Goal: Browse casually: Explore the website without a specific task or goal

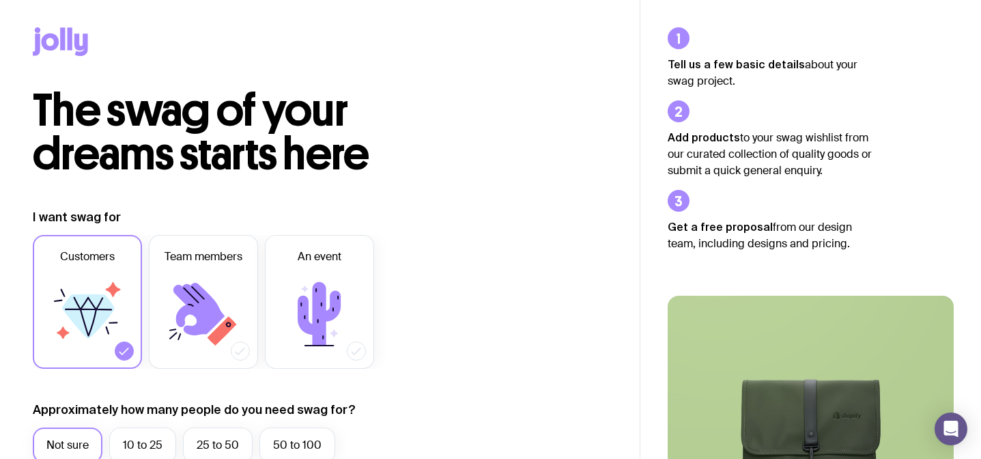
click at [72, 42] on icon at bounding box center [70, 38] width 5 height 23
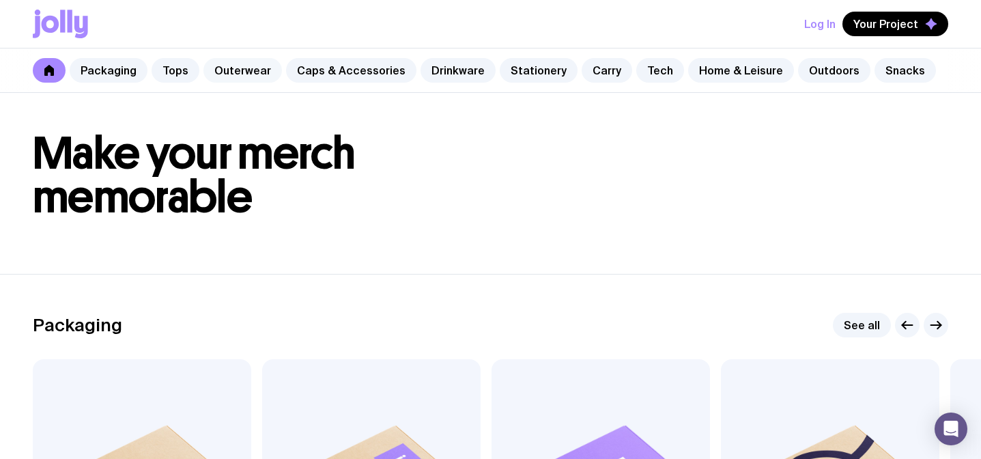
click at [230, 68] on link "Outerwear" at bounding box center [242, 70] width 79 height 25
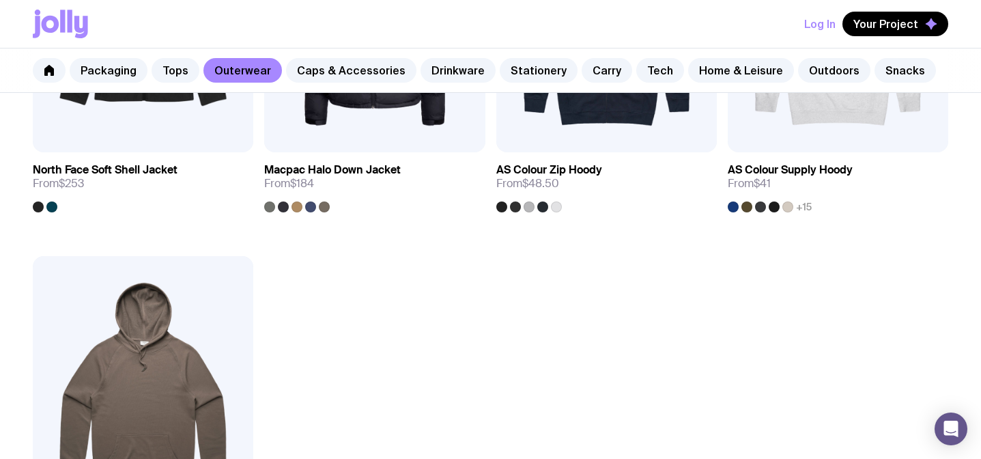
scroll to position [1916, 0]
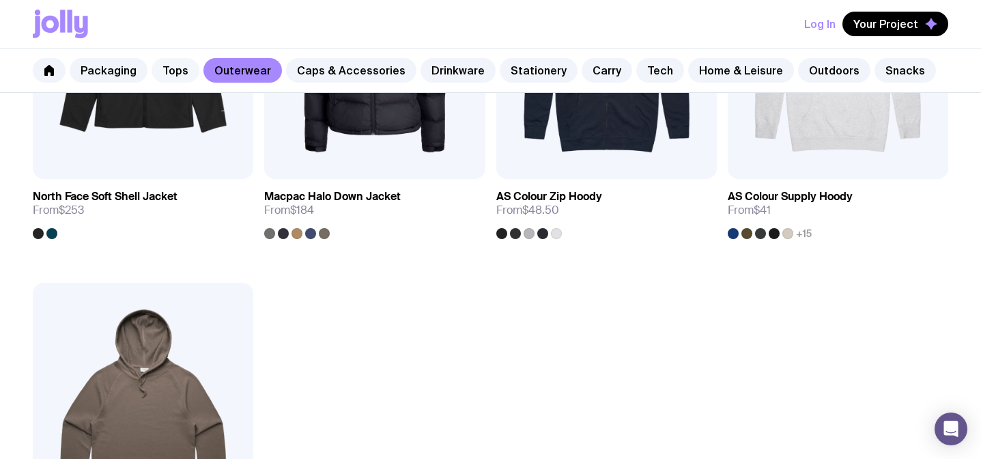
click at [188, 67] on link "Tops" at bounding box center [176, 70] width 48 height 25
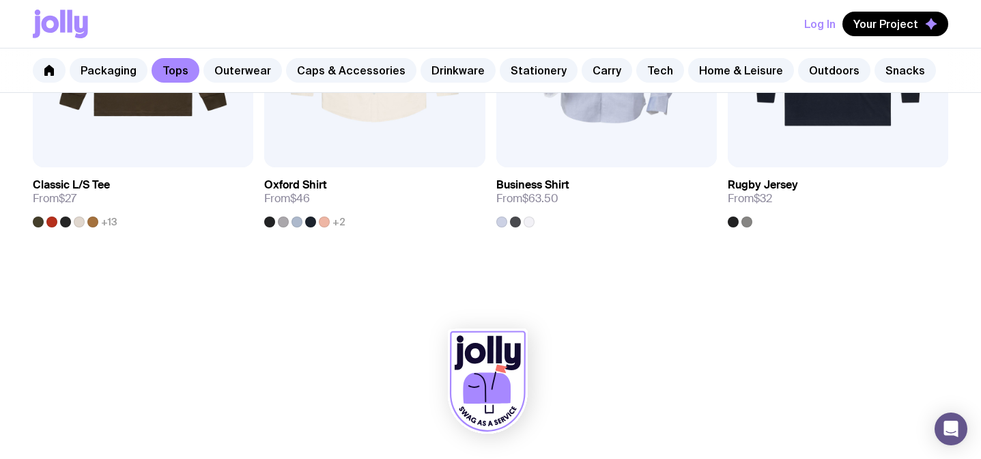
scroll to position [1349, 0]
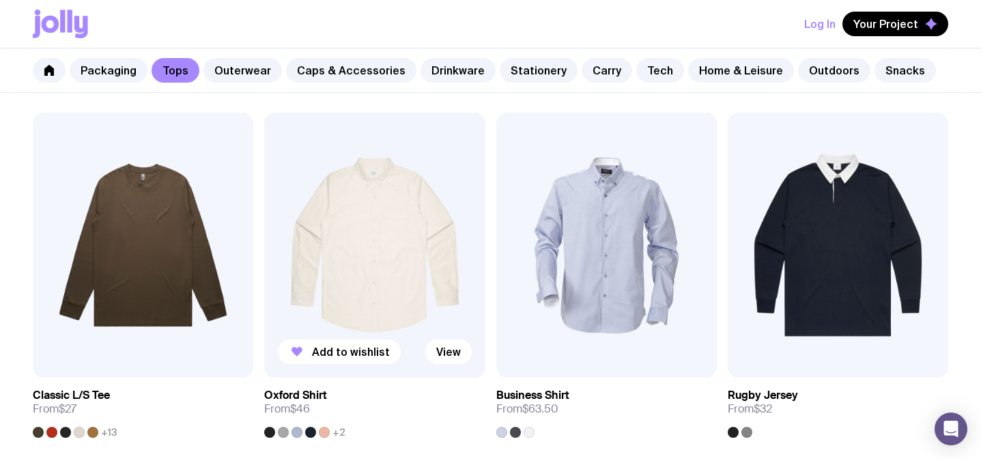
click at [374, 216] on img at bounding box center [374, 245] width 221 height 265
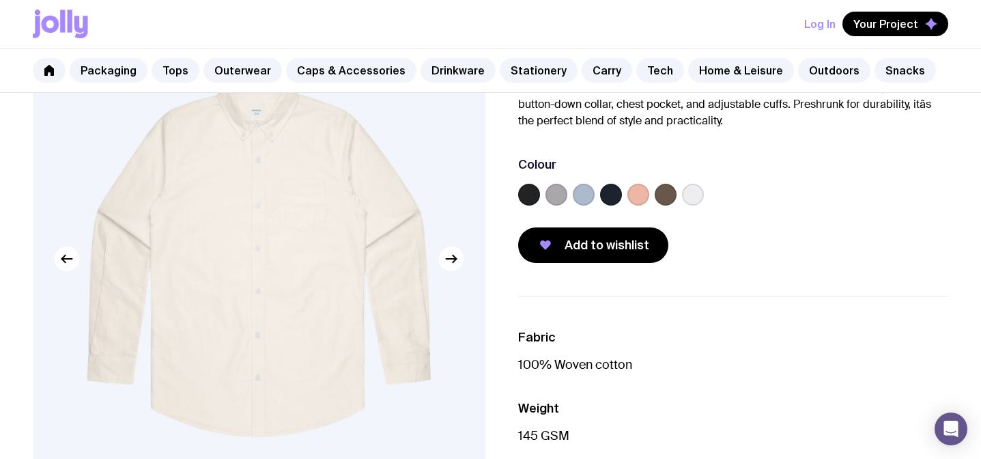
scroll to position [129, 0]
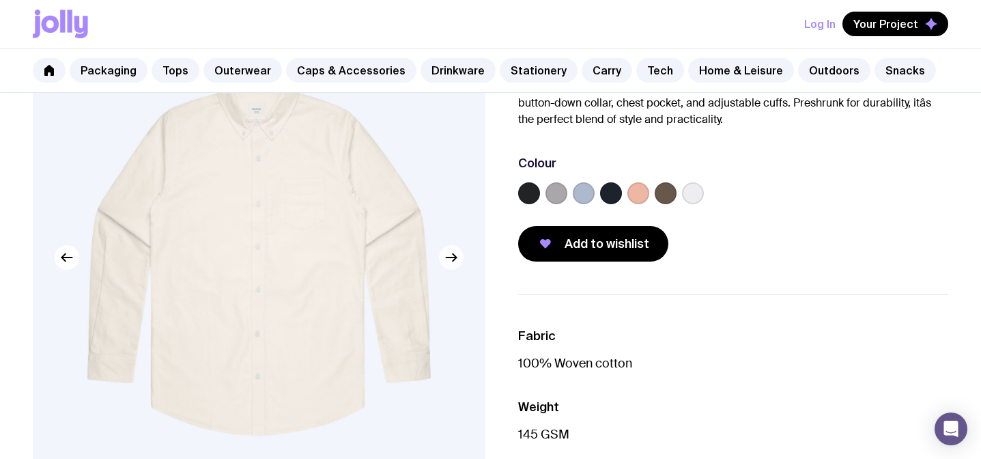
click at [448, 259] on icon "button" at bounding box center [451, 257] width 16 height 16
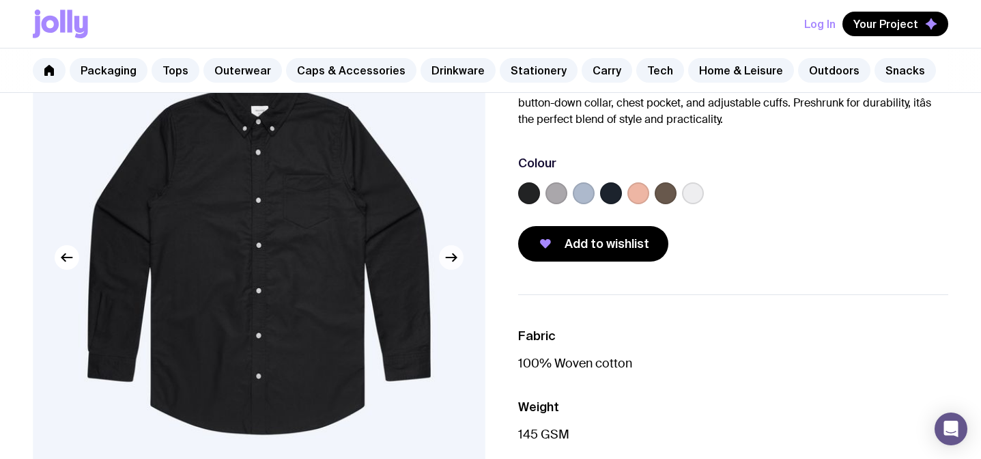
click at [448, 259] on icon "button" at bounding box center [451, 257] width 16 height 16
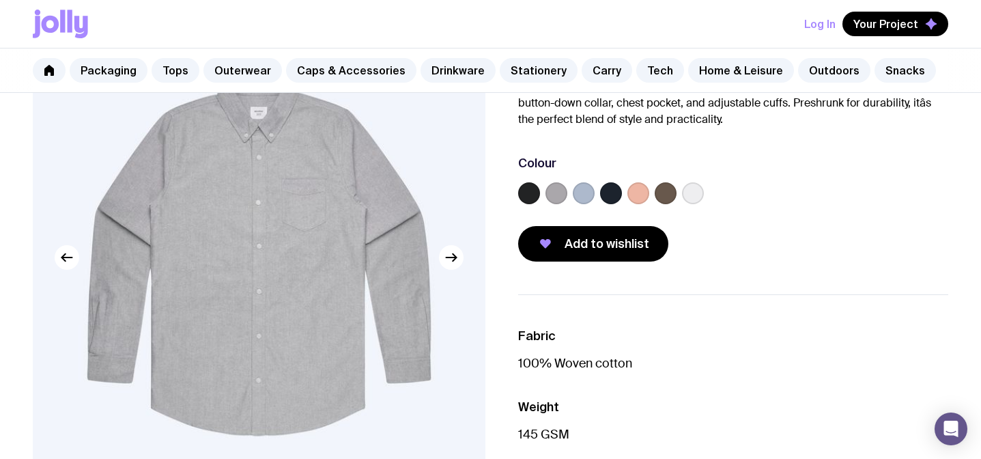
click at [239, 121] on img at bounding box center [259, 257] width 453 height 543
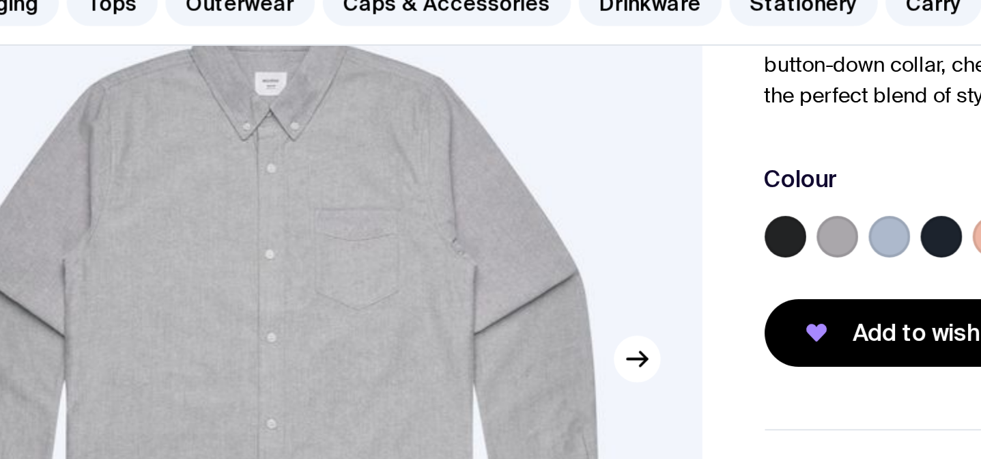
drag, startPoint x: 516, startPoint y: 144, endPoint x: 538, endPoint y: 144, distance: 21.9
click at [538, 144] on div "Oxford Shirt From $46 Custom Design Included The Oxford Shirt is a timeless fav…" at bounding box center [722, 124] width 453 height 276
click at [539, 144] on div "Oxford Shirt From $46 Custom Design Included The Oxford Shirt is a timeless fav…" at bounding box center [733, 124] width 431 height 276
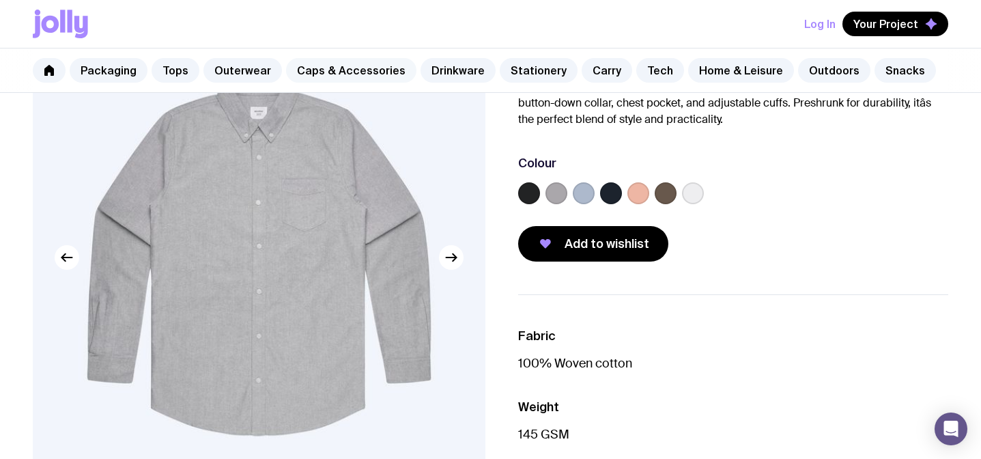
click at [360, 70] on link "Caps & Accessories" at bounding box center [351, 70] width 130 height 25
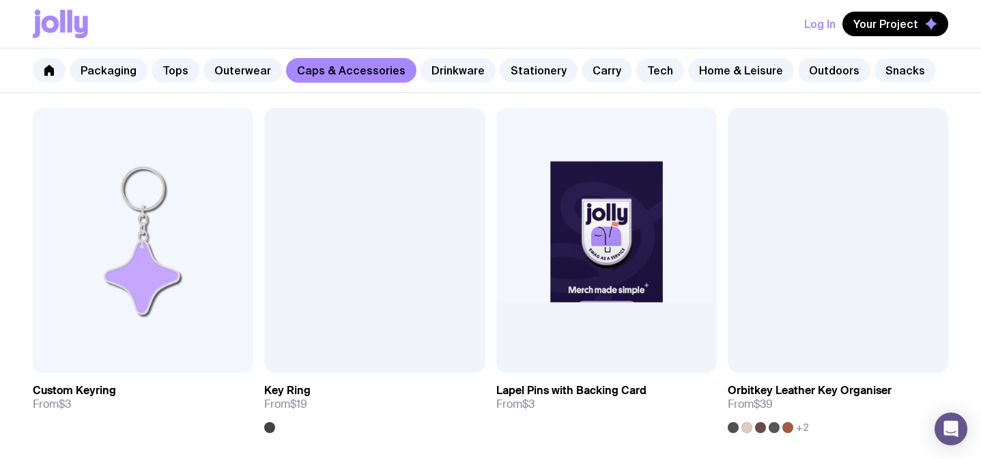
scroll to position [2086, 0]
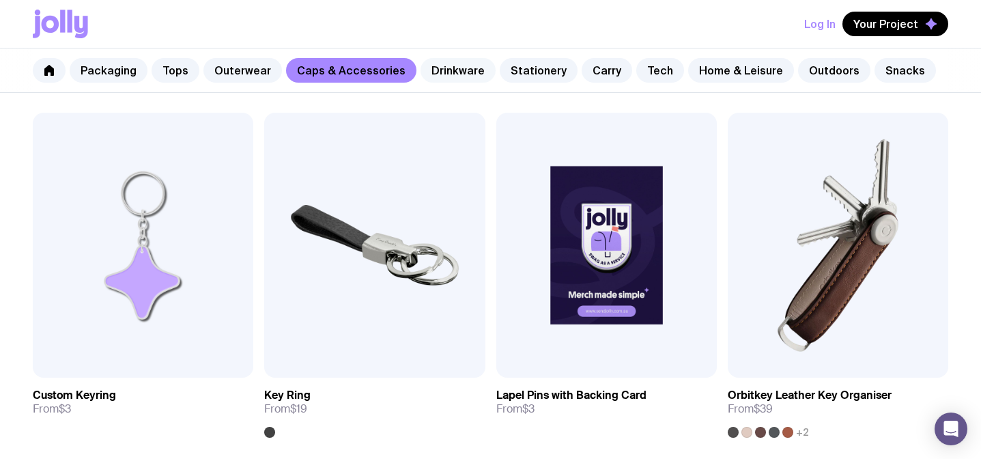
click at [442, 74] on link "Drinkware" at bounding box center [458, 70] width 75 height 25
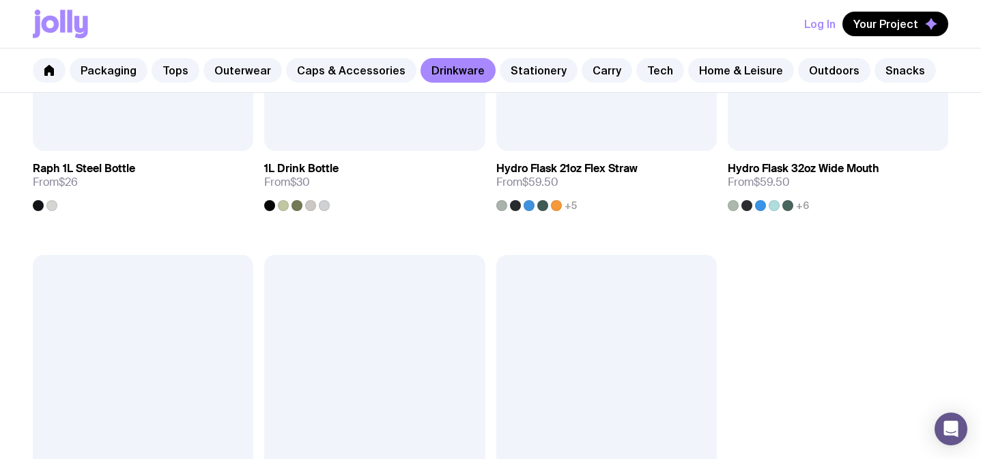
scroll to position [2130, 0]
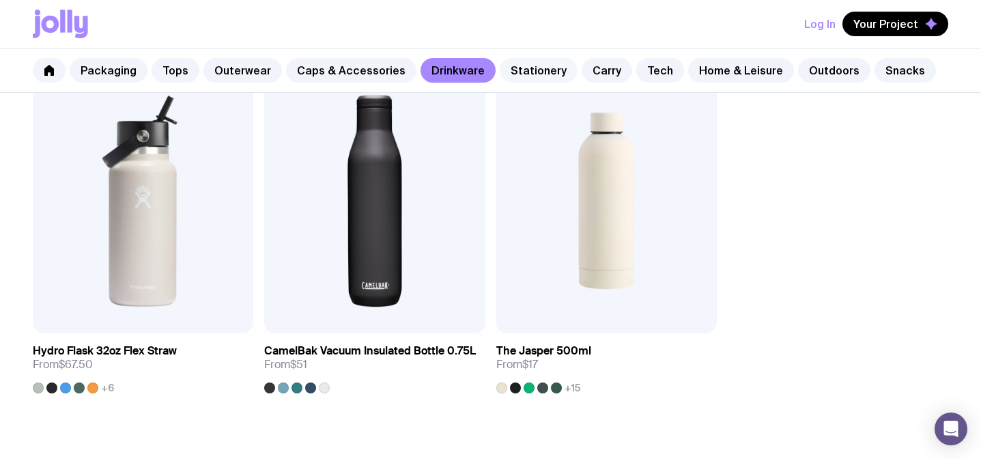
click at [526, 69] on link "Stationery" at bounding box center [539, 70] width 78 height 25
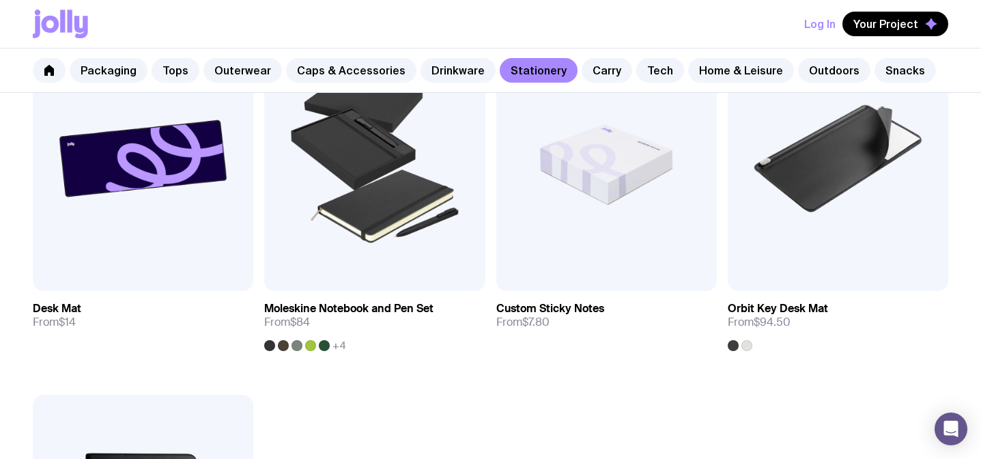
scroll to position [2096, 0]
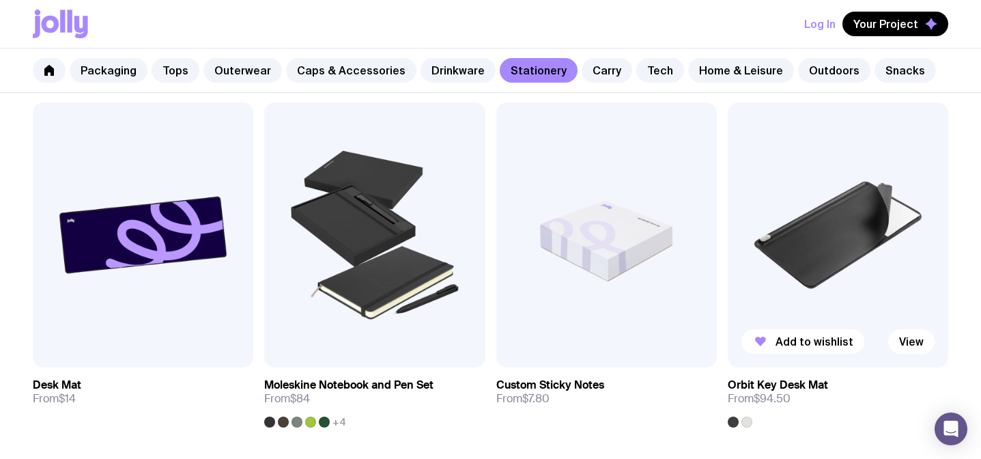
click at [812, 238] on img at bounding box center [838, 234] width 221 height 265
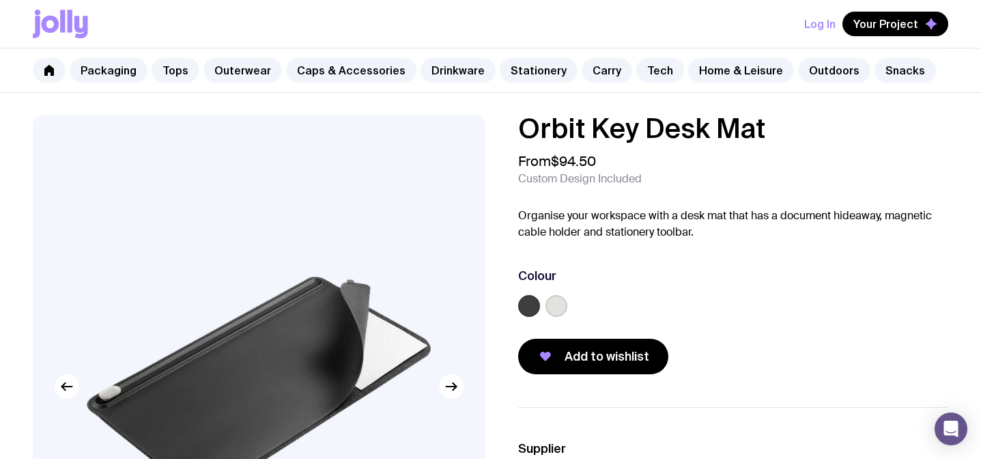
scroll to position [64, 0]
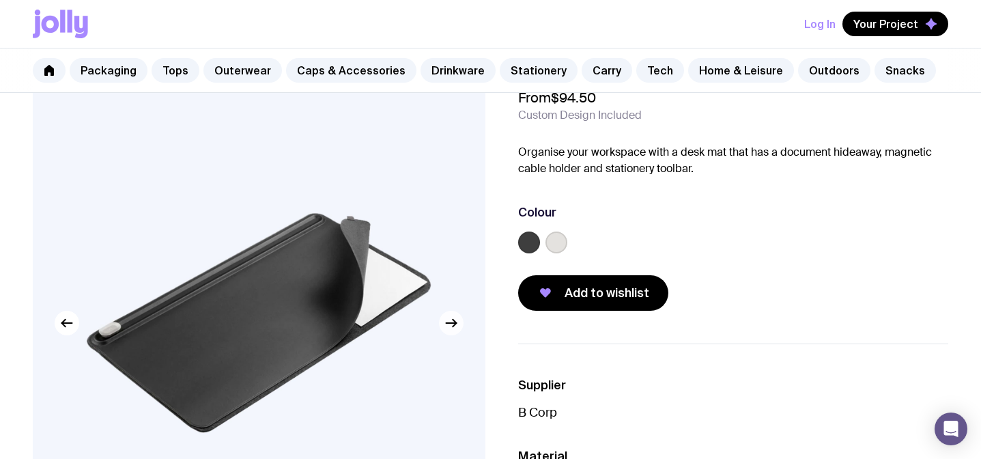
click at [456, 320] on icon "button" at bounding box center [451, 323] width 16 height 16
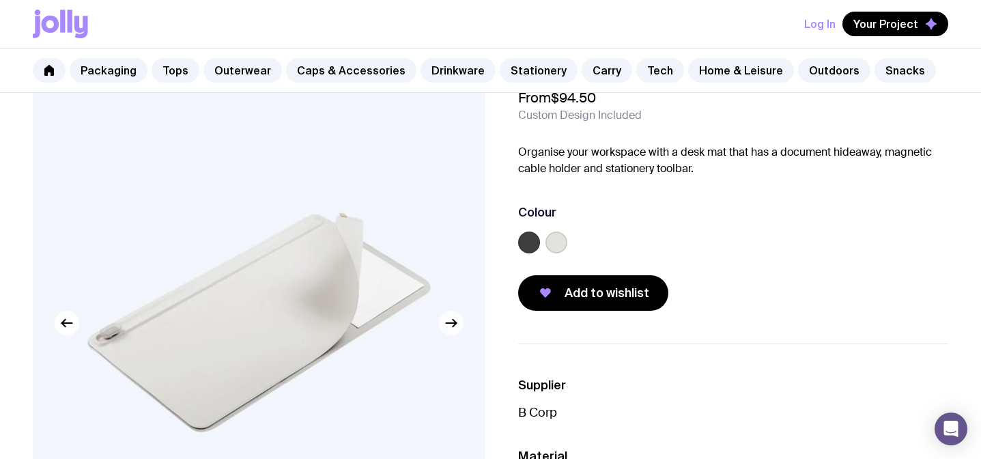
click at [456, 320] on icon "button" at bounding box center [451, 323] width 16 height 16
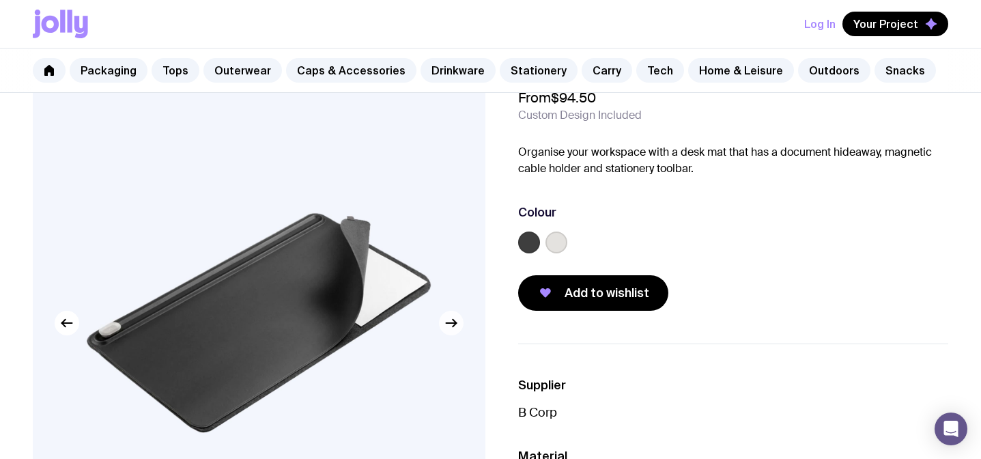
click at [456, 320] on icon "button" at bounding box center [451, 323] width 16 height 16
click at [589, 61] on link "Carry" at bounding box center [607, 70] width 51 height 25
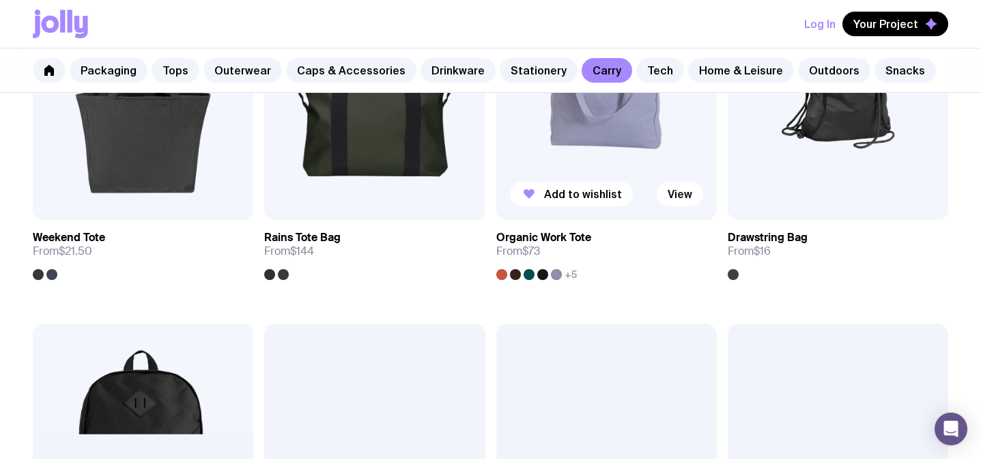
scroll to position [216, 0]
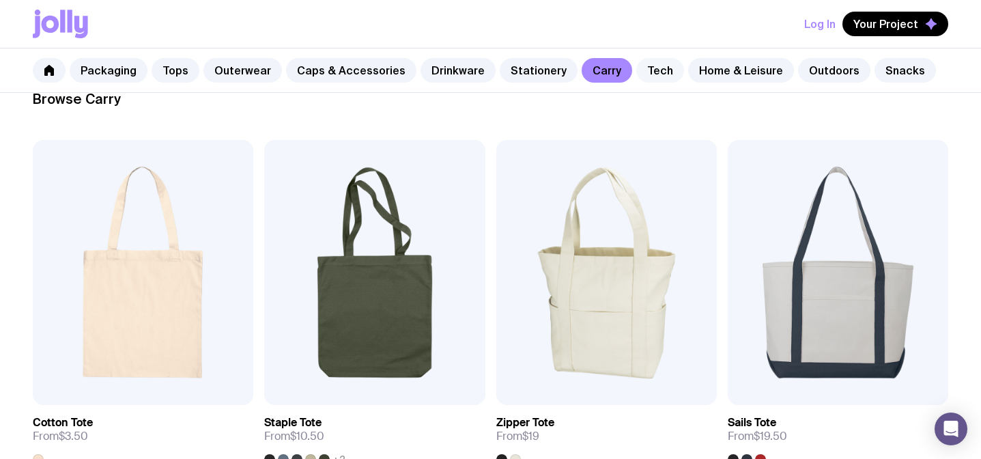
click at [638, 72] on link "Tech" at bounding box center [660, 70] width 48 height 25
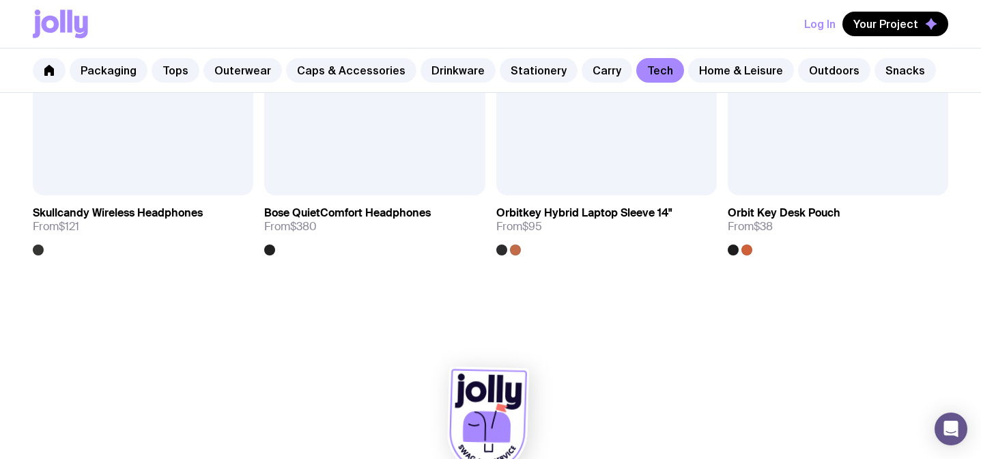
scroll to position [2666, 0]
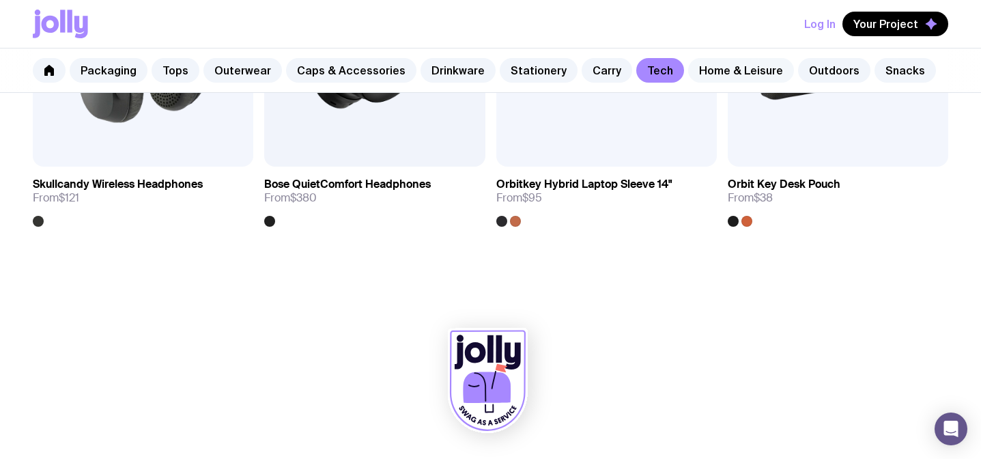
click at [704, 61] on link "Home & Leisure" at bounding box center [741, 70] width 106 height 25
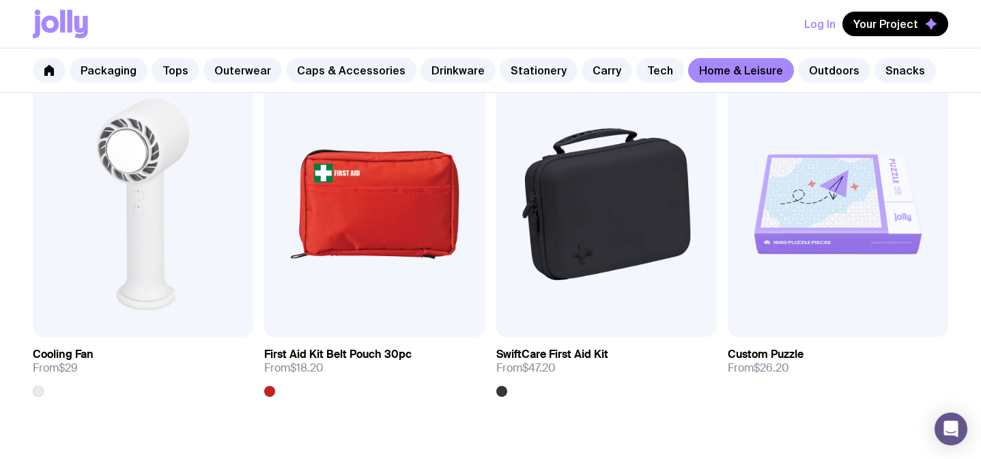
scroll to position [2864, 0]
click at [798, 68] on link "Outdoors" at bounding box center [834, 70] width 72 height 25
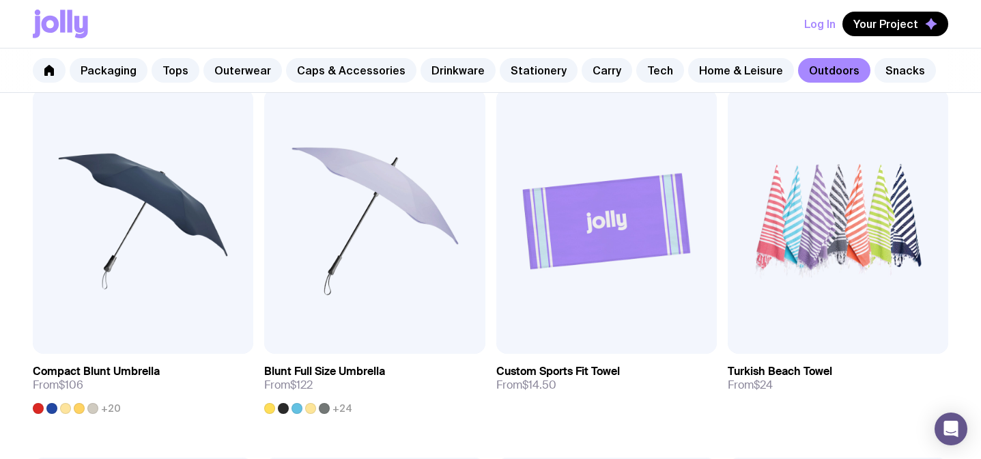
scroll to position [639, 0]
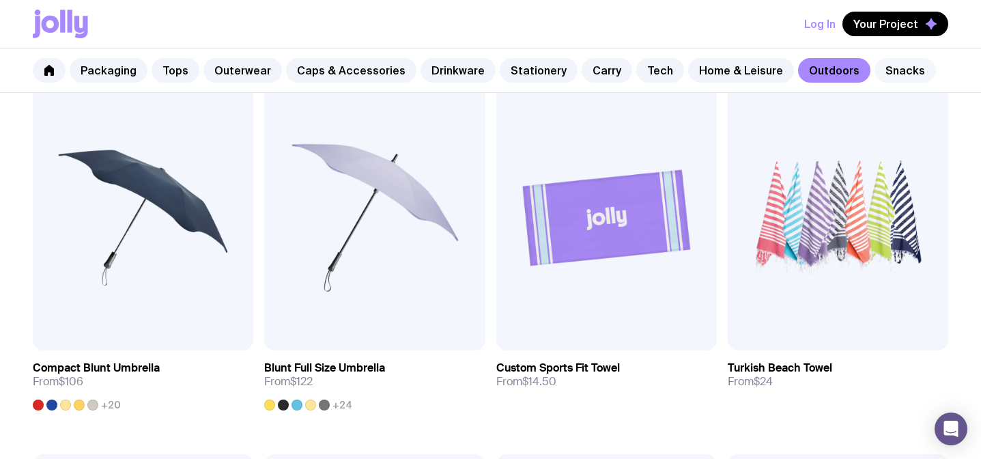
click at [888, 69] on link "Snacks" at bounding box center [905, 70] width 61 height 25
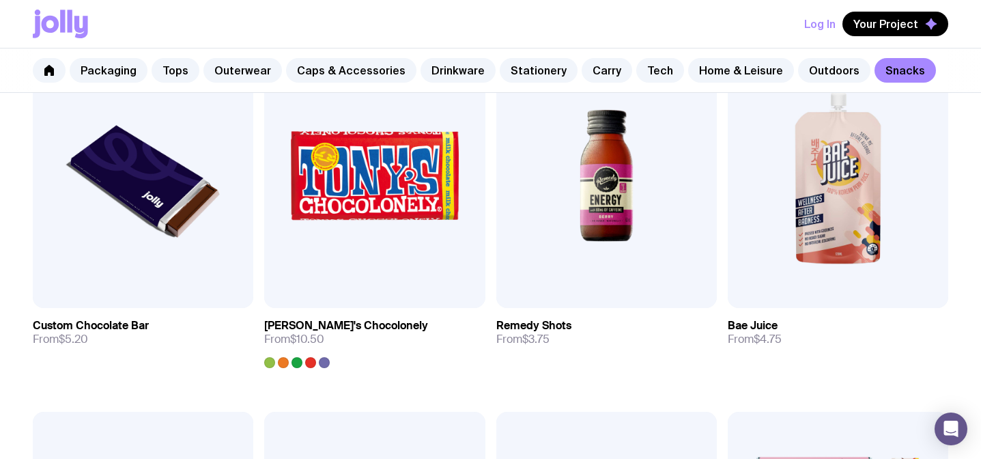
scroll to position [683, 0]
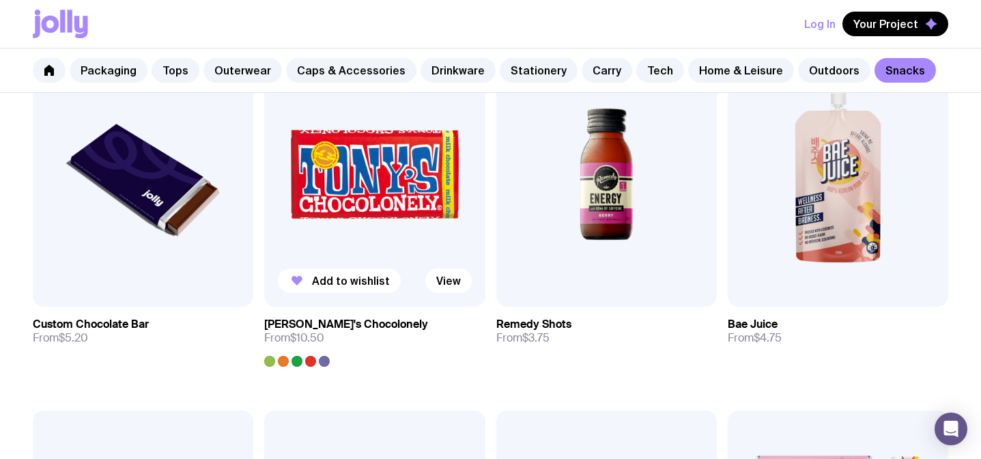
click at [375, 166] on img at bounding box center [374, 174] width 221 height 265
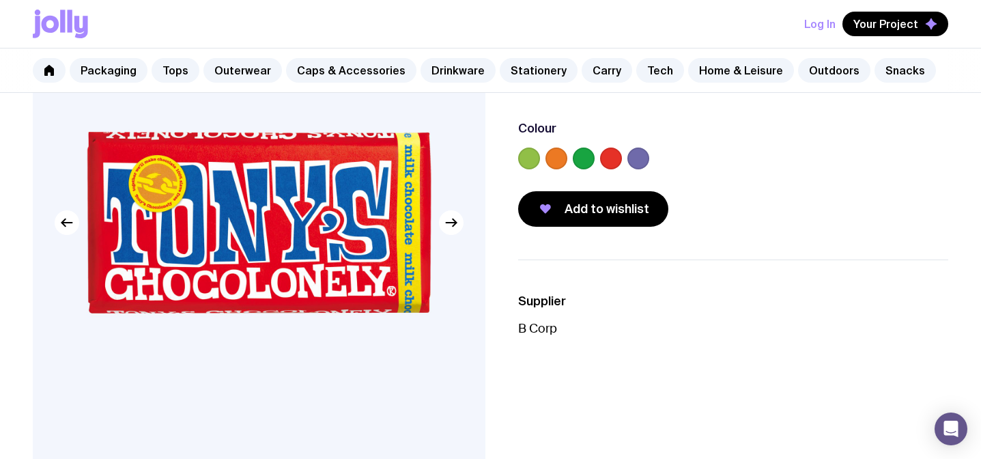
scroll to position [128, 0]
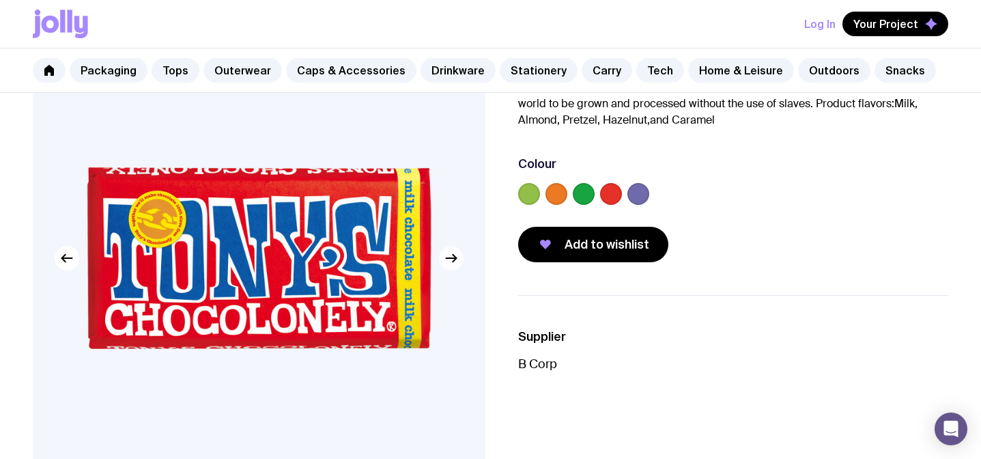
click at [456, 261] on icon "button" at bounding box center [451, 258] width 16 height 16
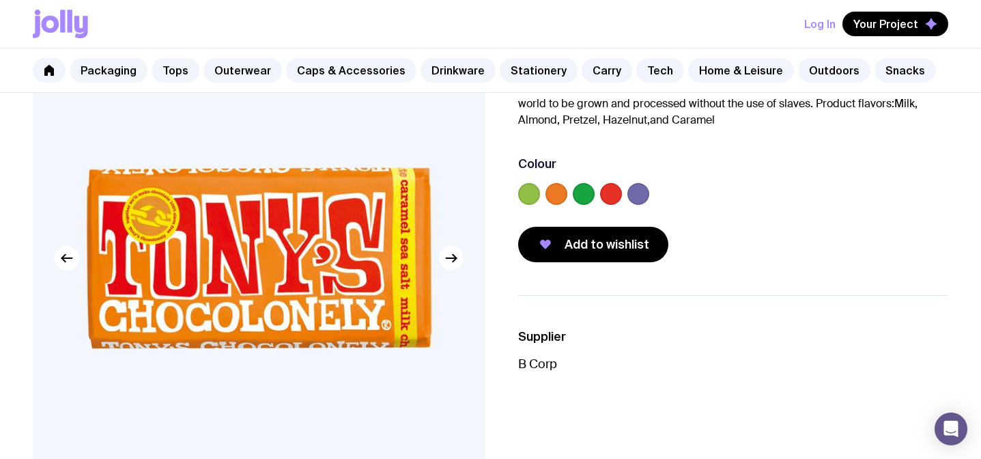
click at [456, 261] on icon "button" at bounding box center [451, 258] width 16 height 16
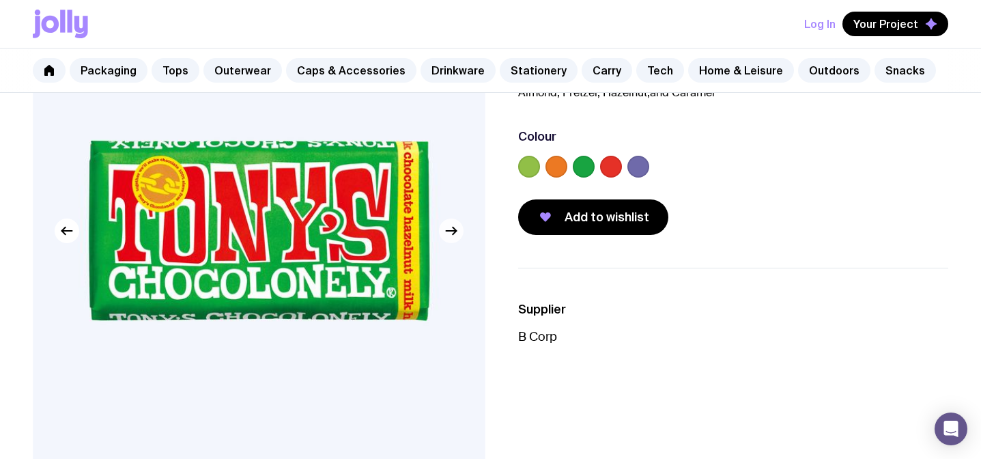
scroll to position [155, 0]
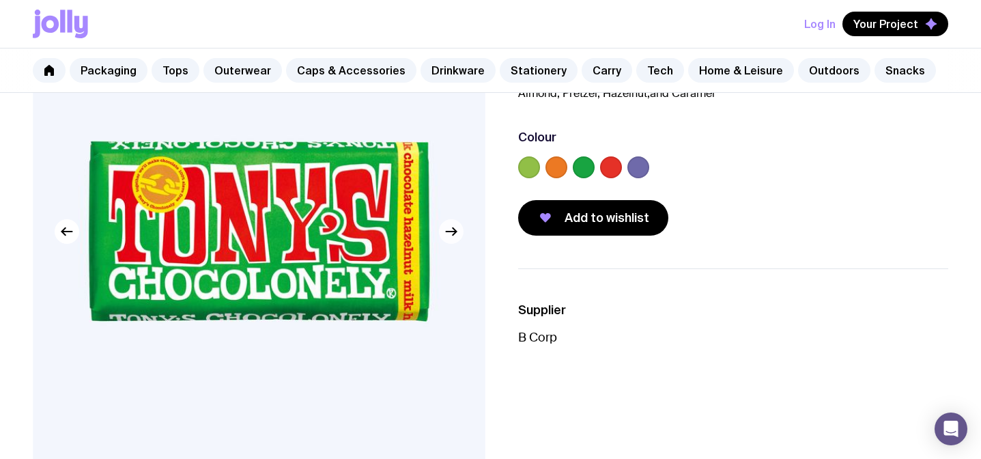
click at [459, 230] on button "button" at bounding box center [451, 231] width 25 height 25
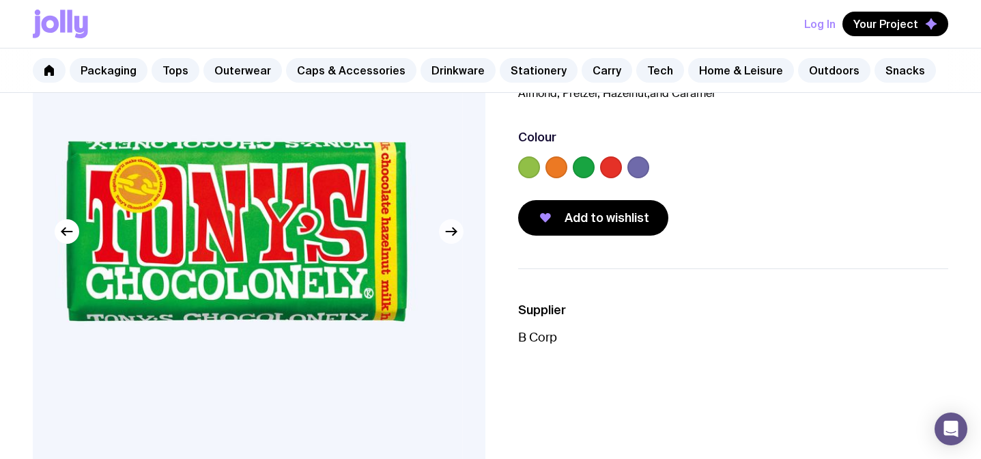
click at [459, 230] on button "button" at bounding box center [451, 231] width 25 height 25
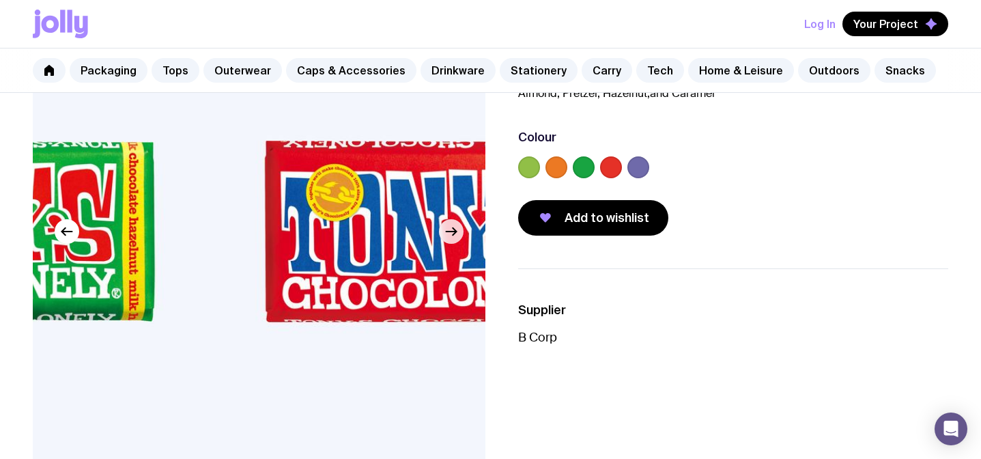
click at [459, 230] on button "button" at bounding box center [451, 231] width 25 height 25
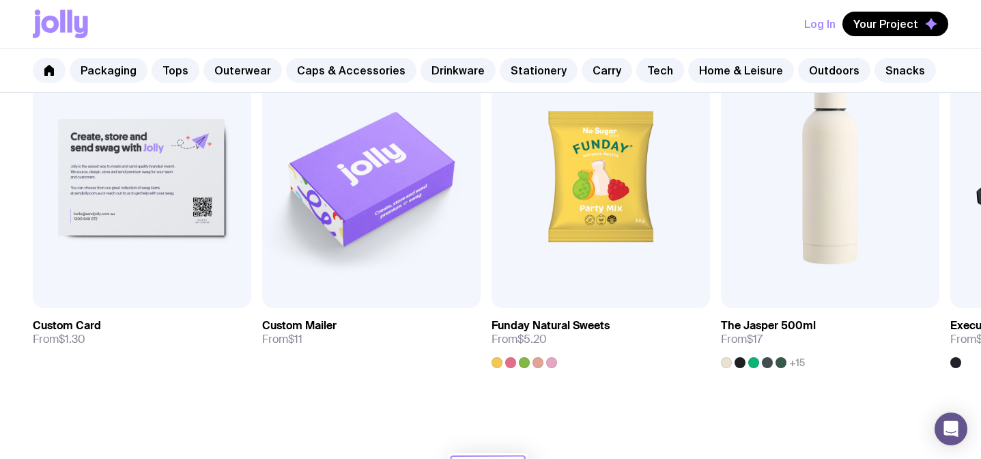
scroll to position [848, 0]
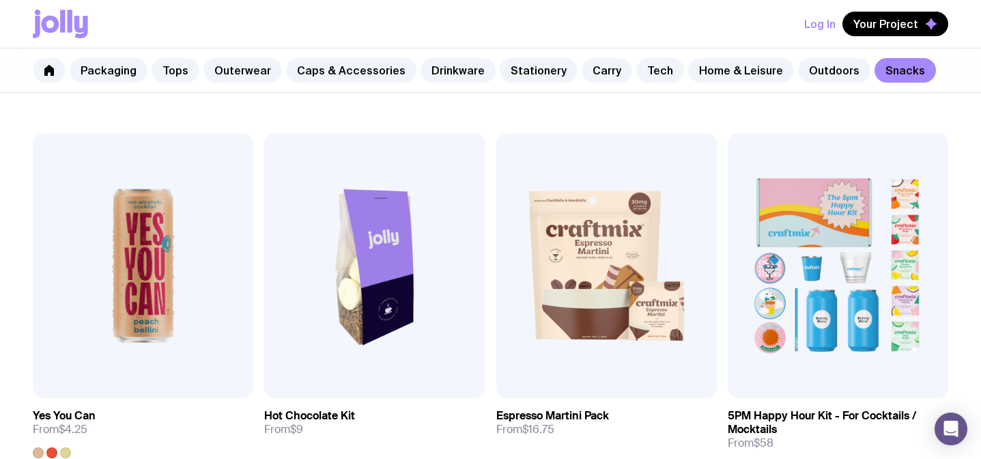
scroll to position [961, 0]
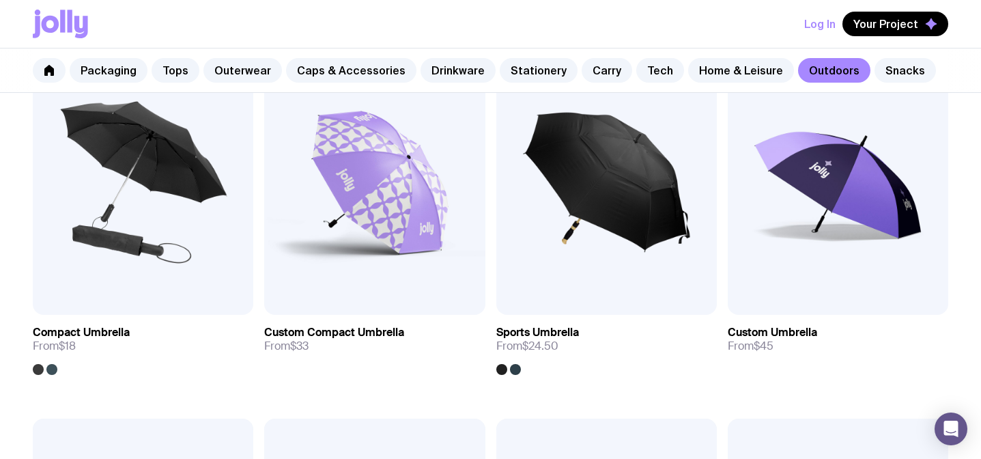
scroll to position [305, 0]
